Goal: Task Accomplishment & Management: Manage account settings

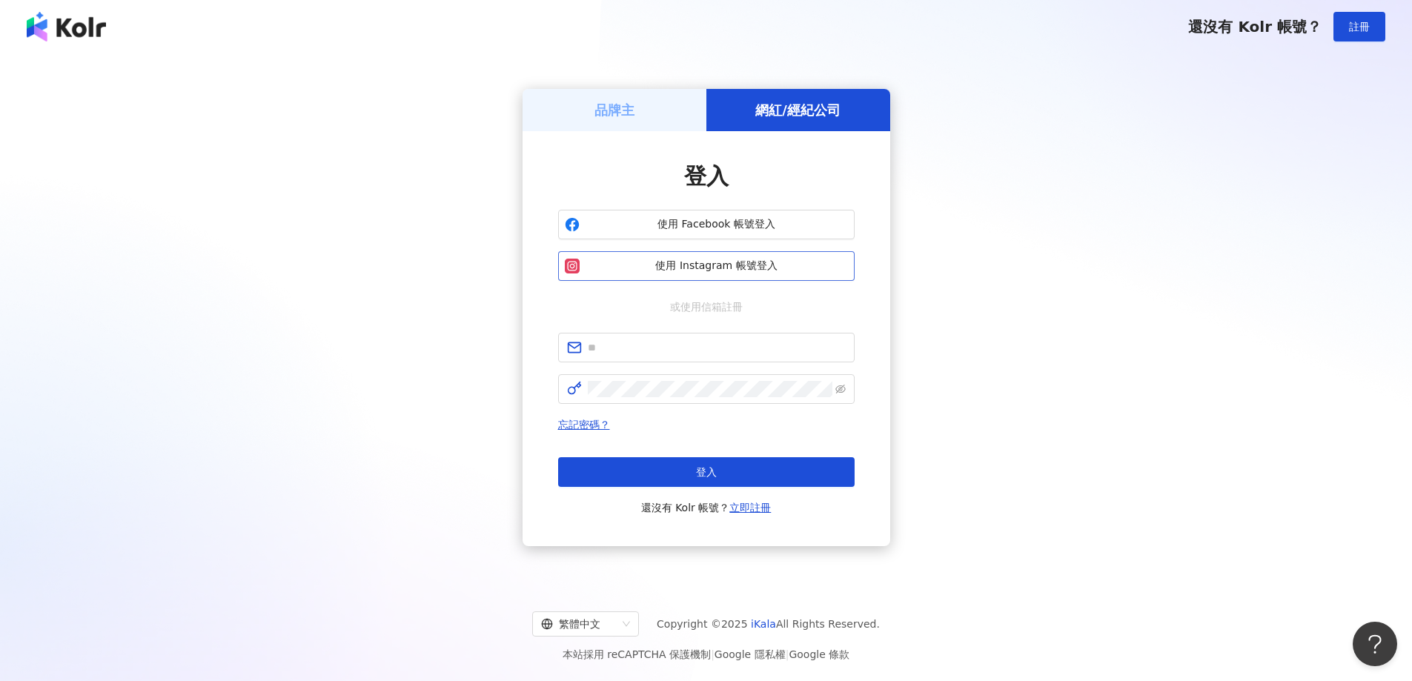
click at [739, 261] on span "使用 Instagram 帳號登入" at bounding box center [717, 266] width 262 height 15
